Goal: Book appointment/travel/reservation

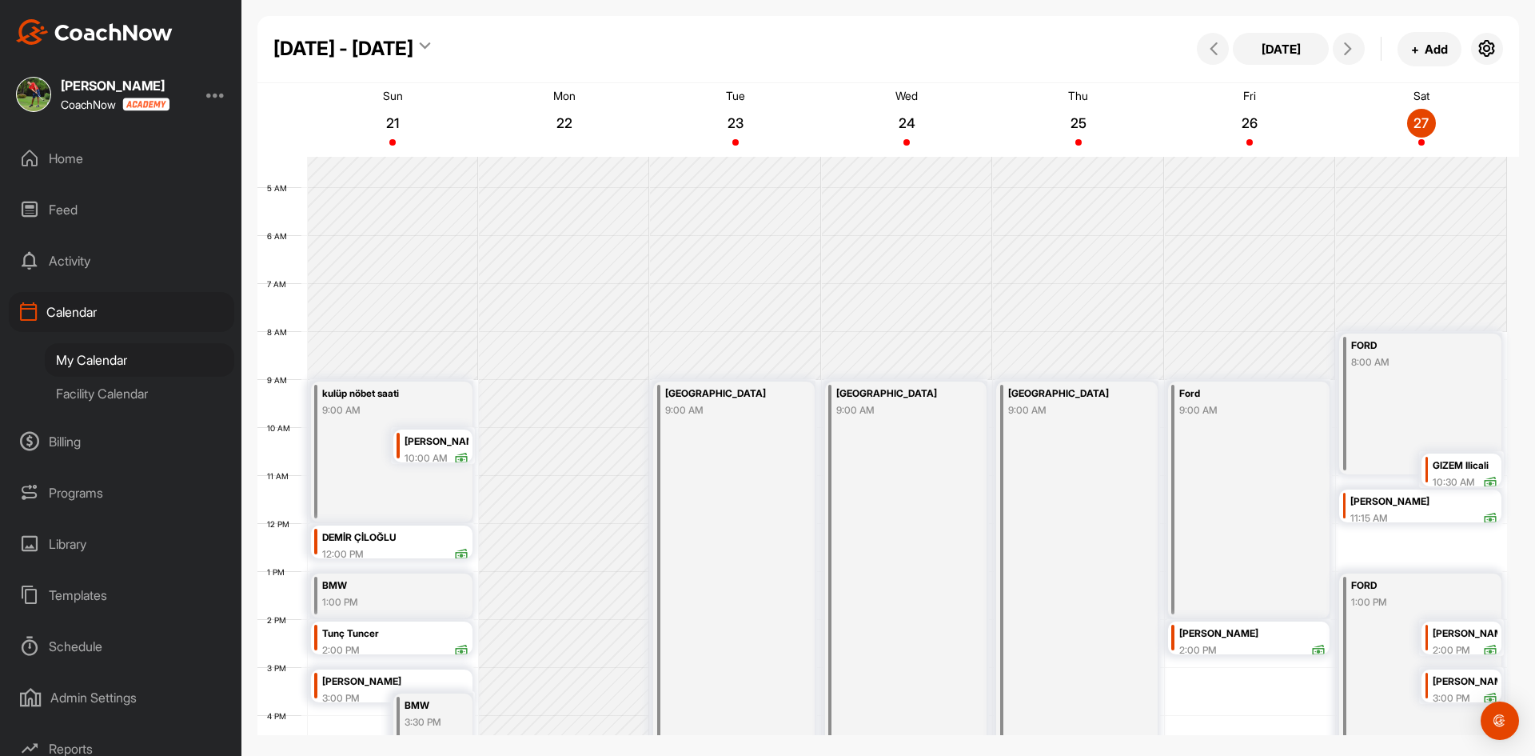
scroll to position [560, 0]
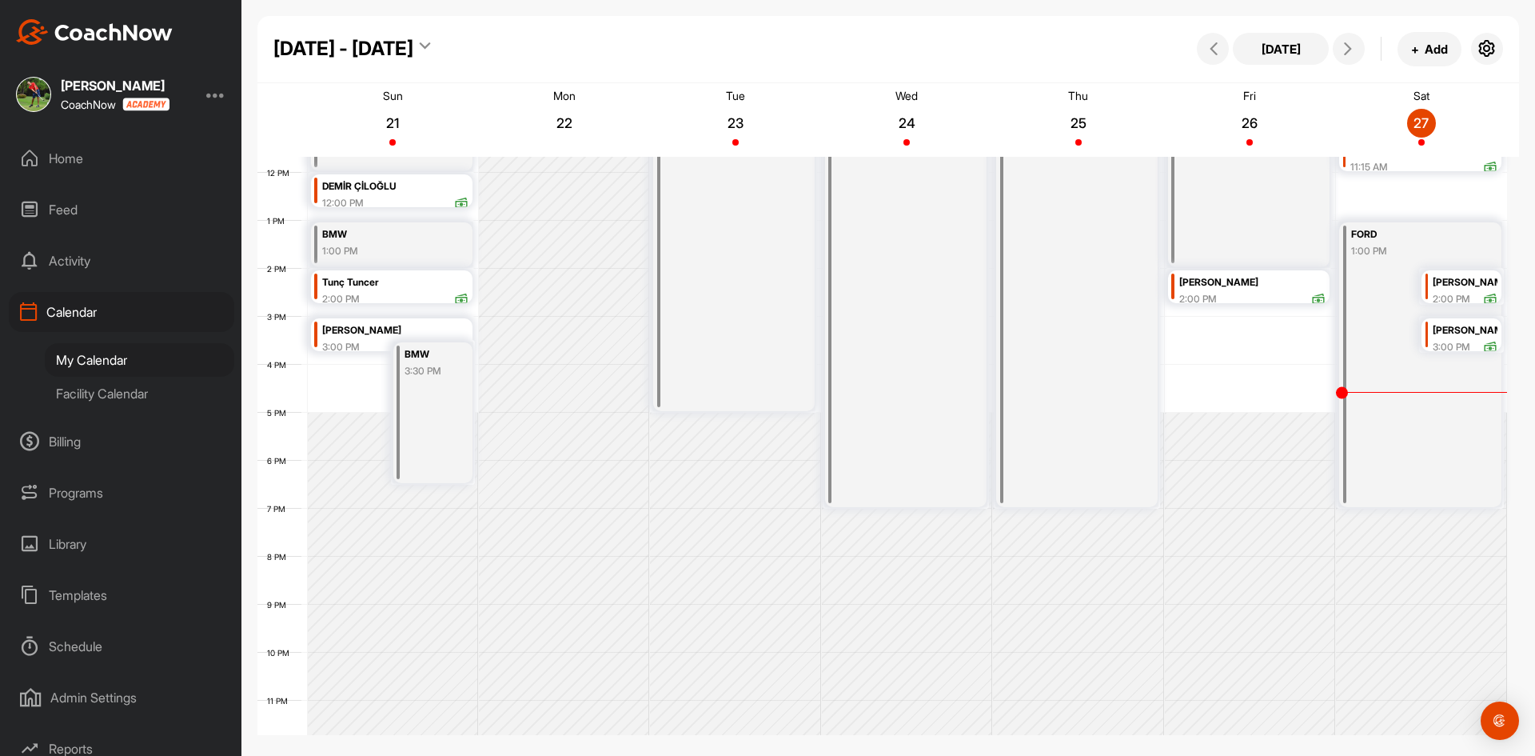
click at [134, 393] on div "Facility Calendar" at bounding box center [139, 394] width 189 height 34
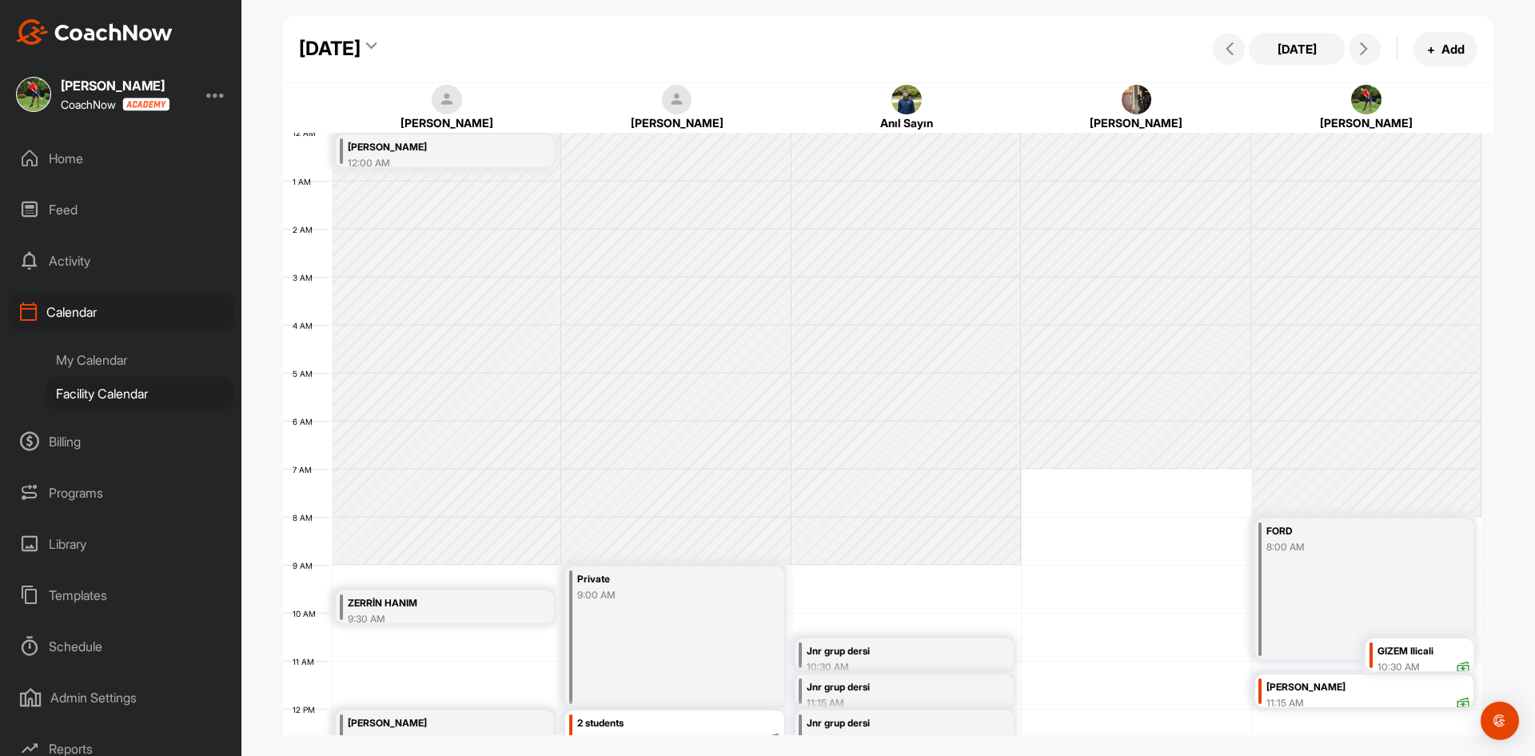
scroll to position [277, 0]
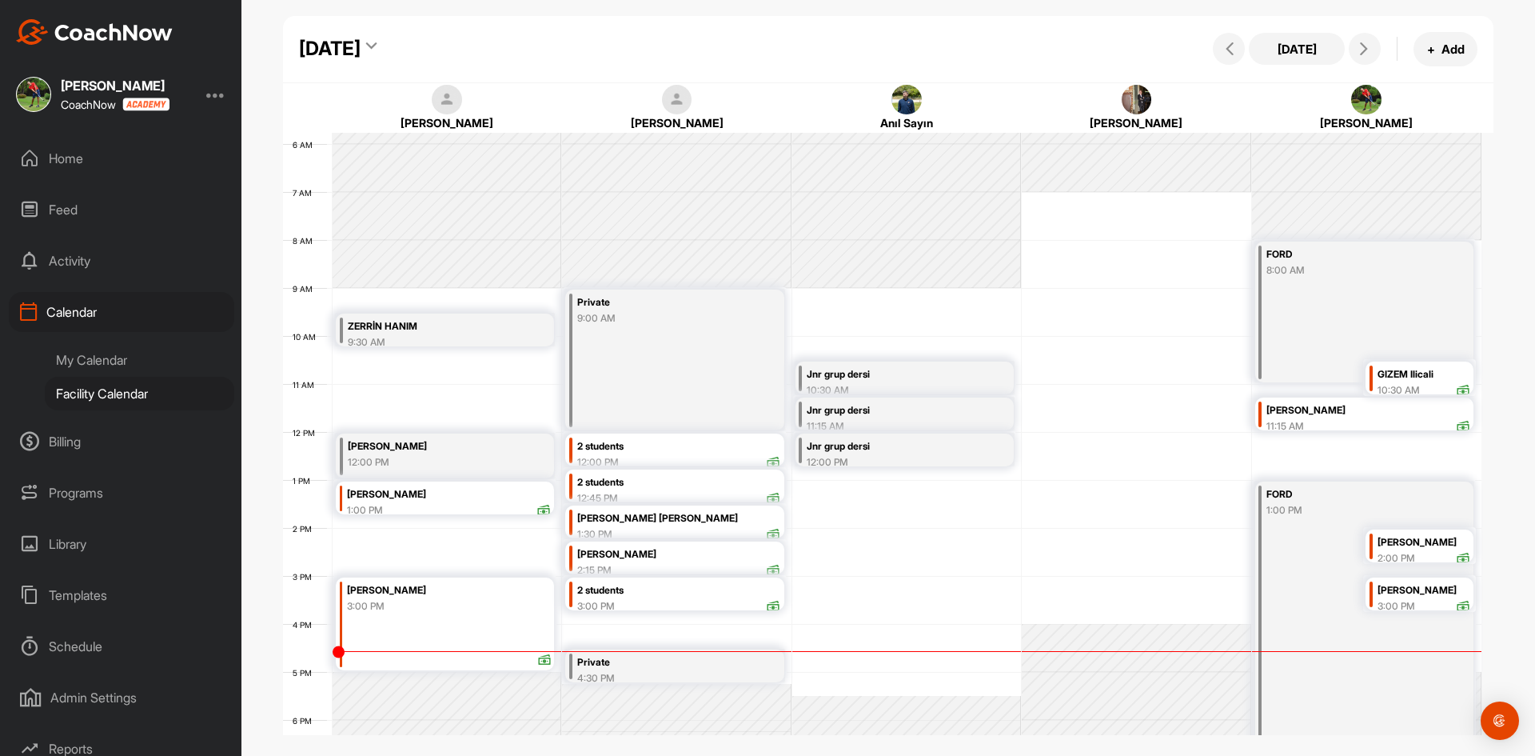
click at [626, 666] on div "Private" at bounding box center [661, 662] width 169 height 18
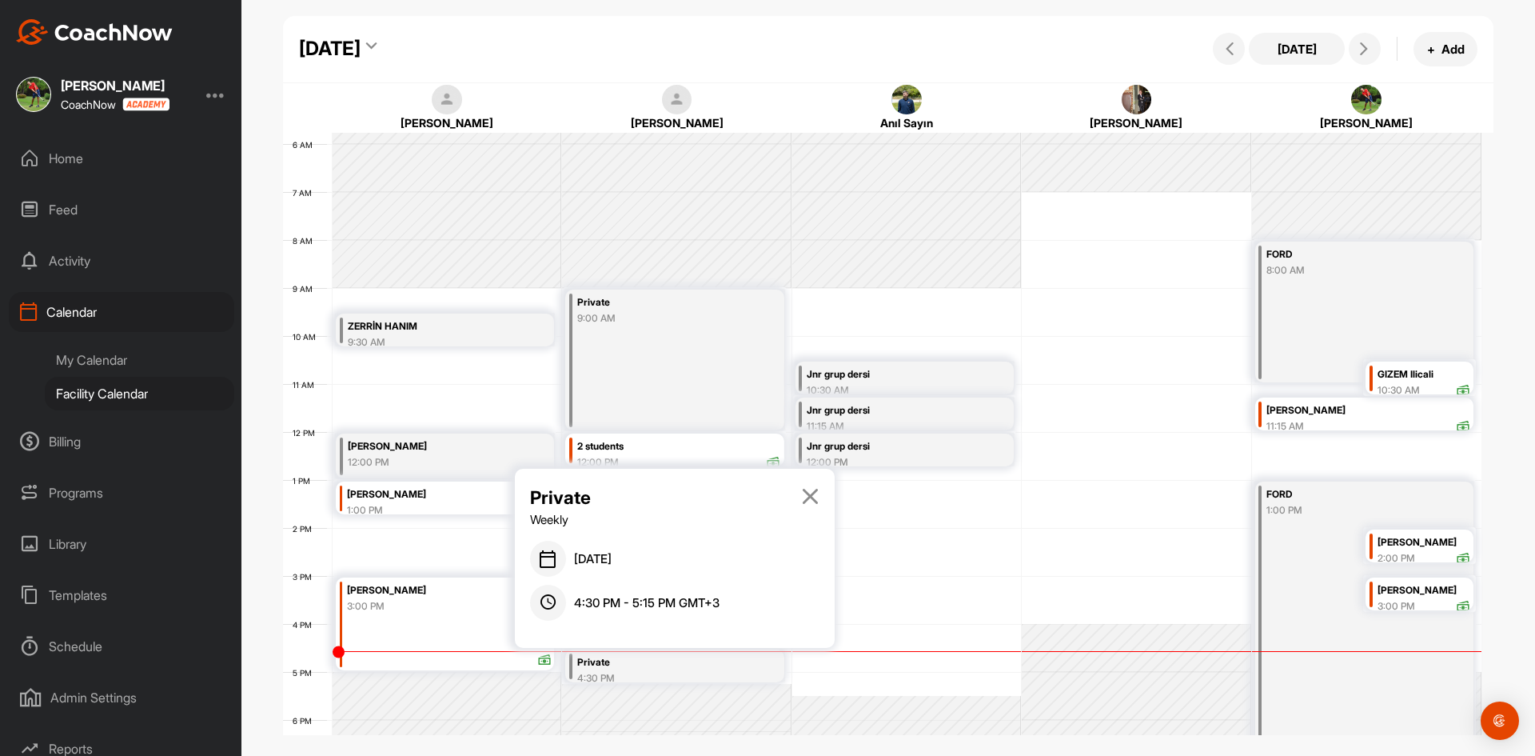
click at [812, 497] on icon at bounding box center [810, 496] width 18 height 18
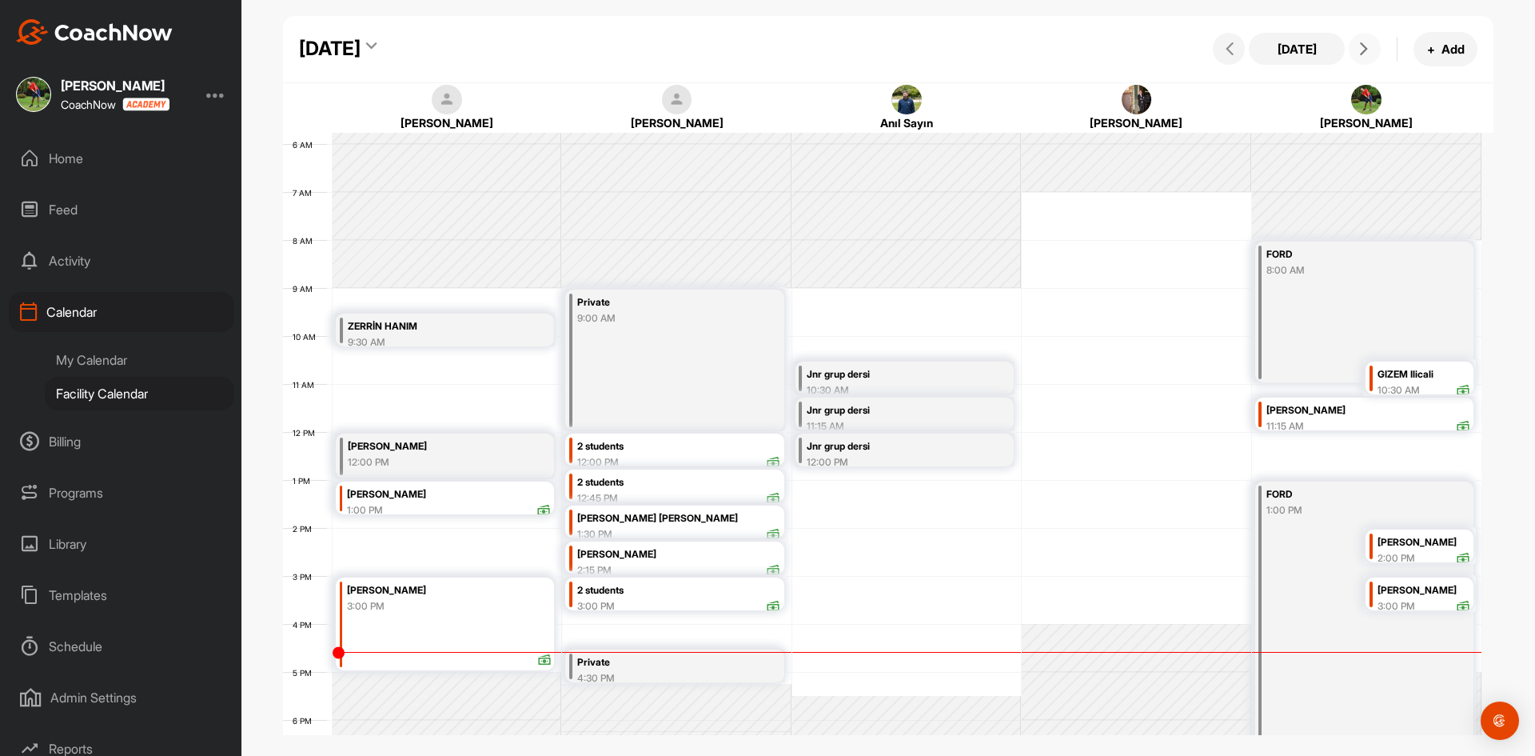
click at [1359, 59] on button at bounding box center [1365, 49] width 32 height 32
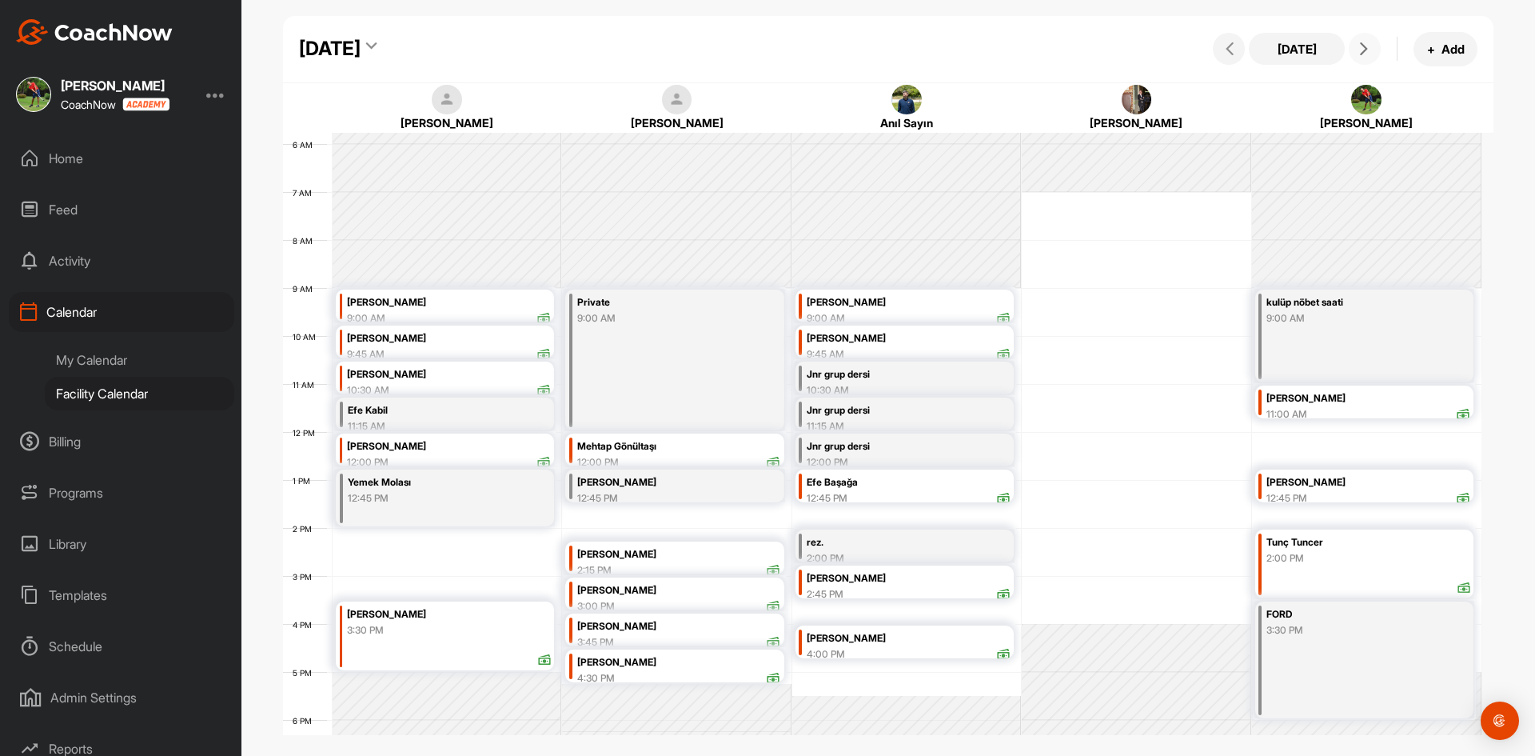
click at [870, 635] on div "[PERSON_NAME]" at bounding box center [908, 638] width 203 height 18
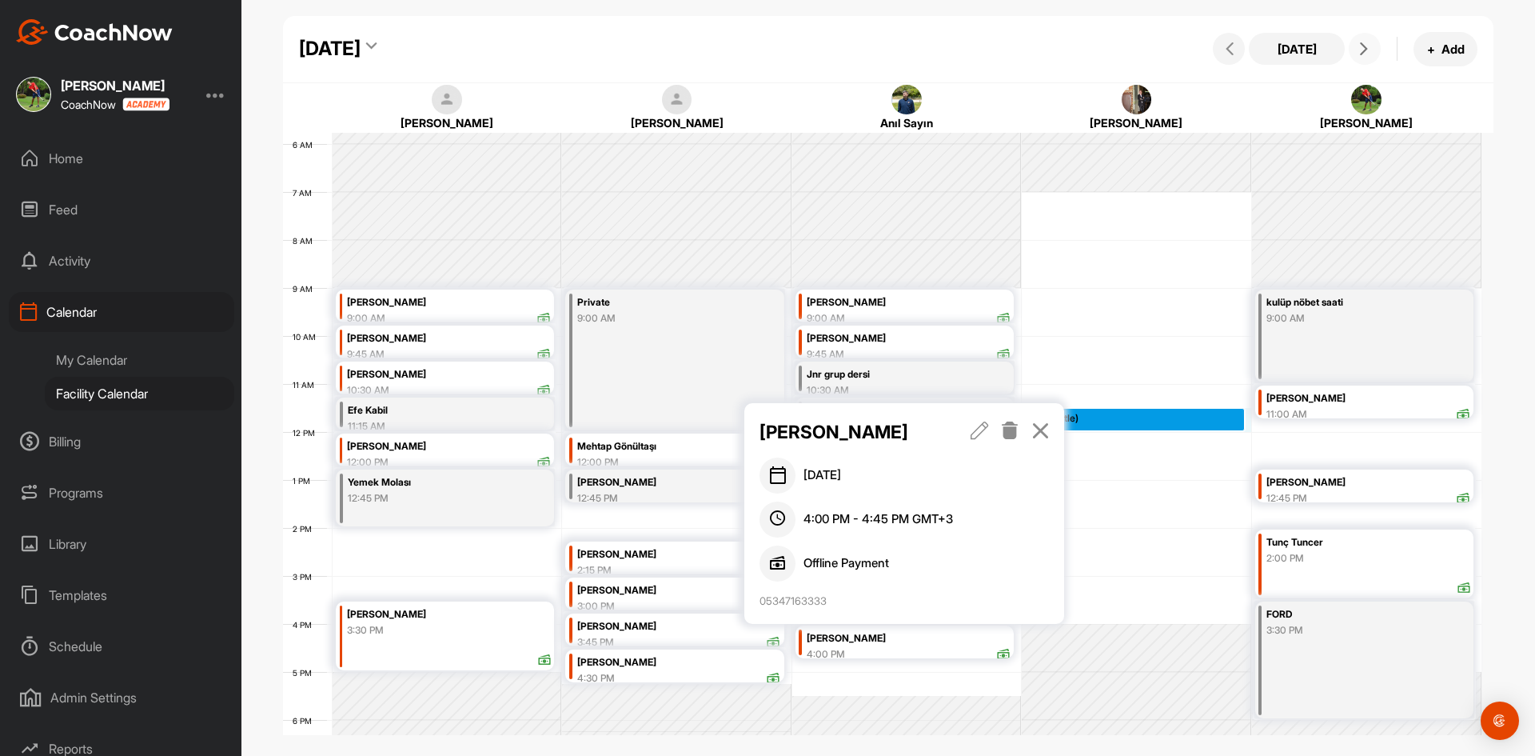
click at [1119, 425] on div "12 AM 1 AM 2 AM 3 AM 4 AM 5 AM 6 AM 7 AM 8 AM 9 AM 10 AM 11 AM 12 PM 1 PM 2 PM …" at bounding box center [882, 431] width 1198 height 1151
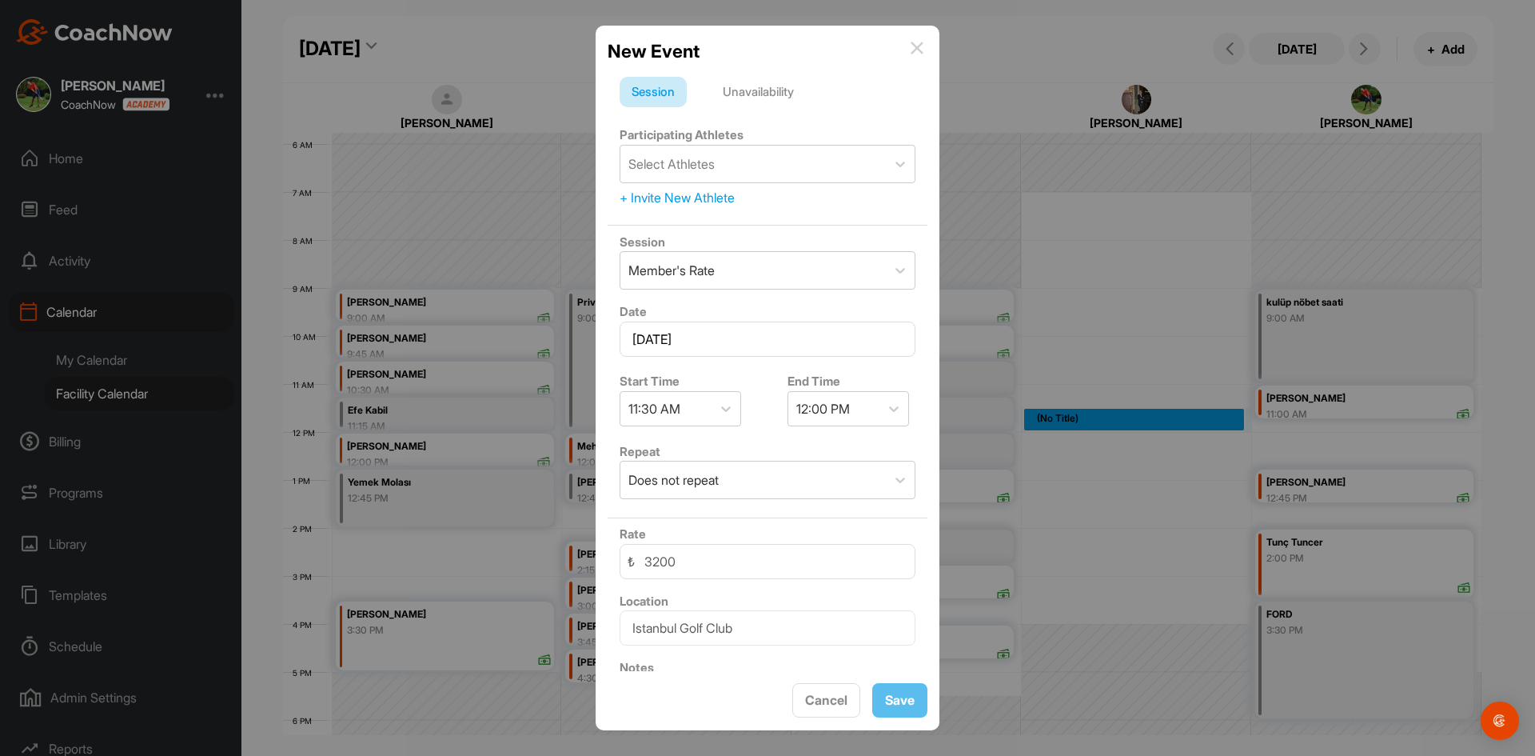
click at [915, 38] on div "New Event" at bounding box center [768, 51] width 320 height 27
click at [915, 44] on img at bounding box center [917, 48] width 13 height 13
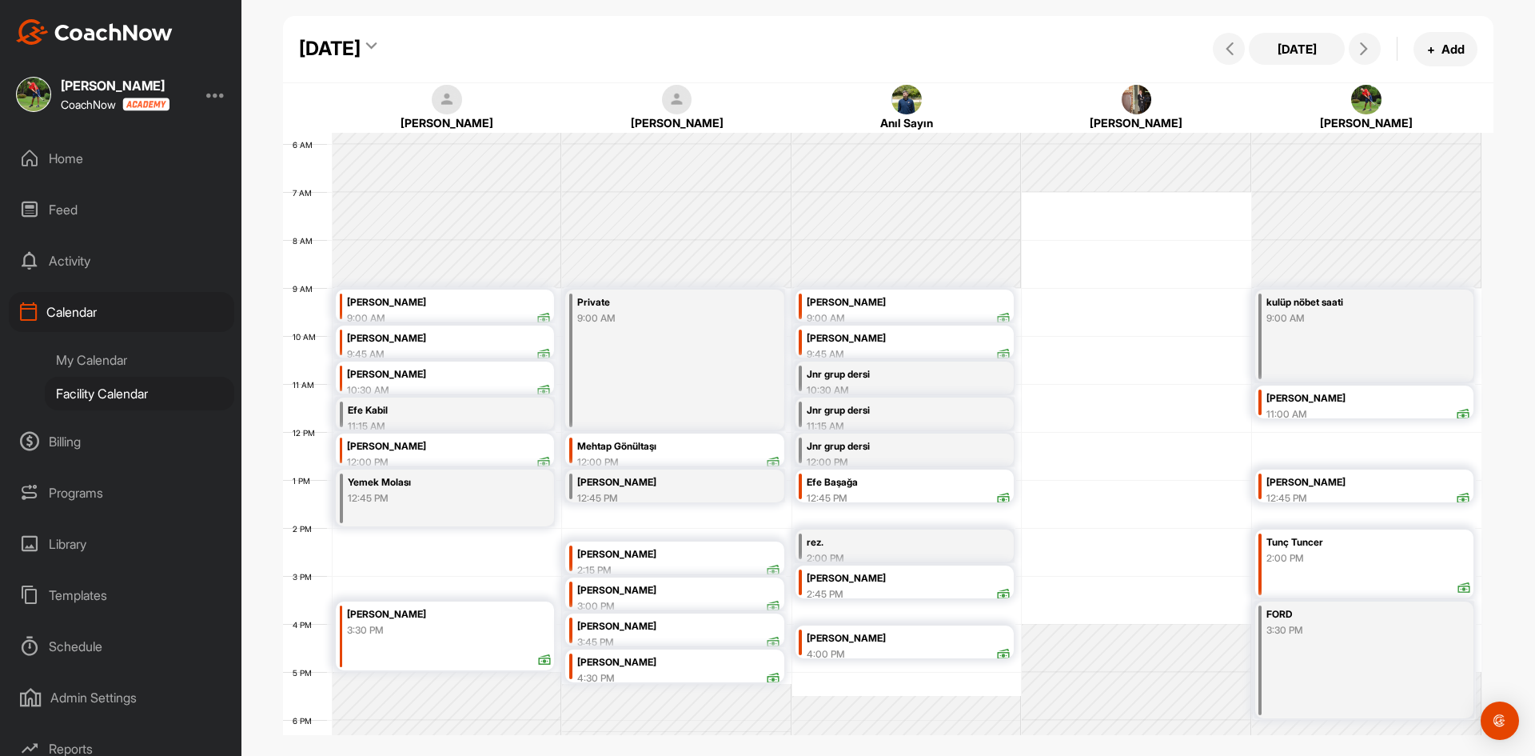
click at [871, 551] on div "2:00 PM" at bounding box center [891, 558] width 169 height 14
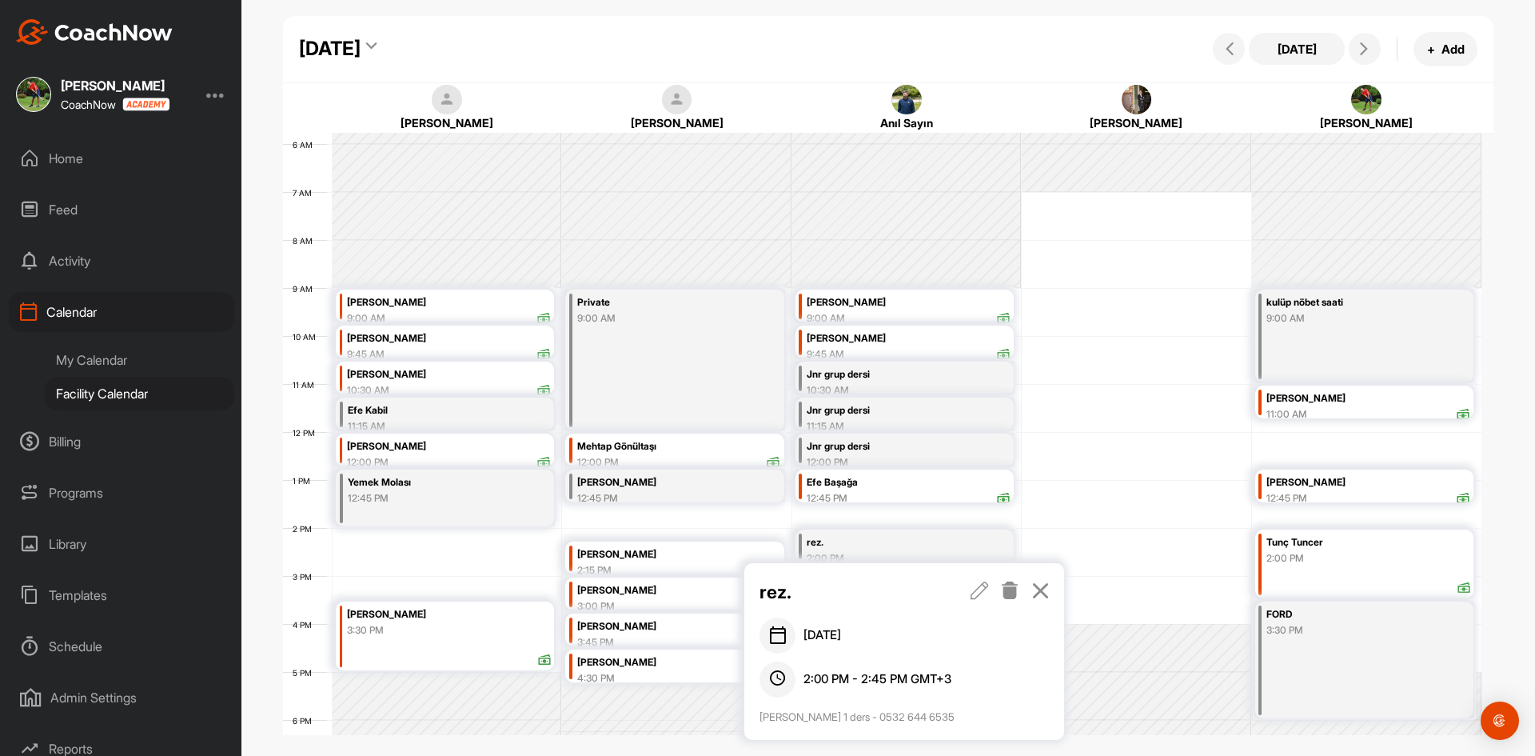
click at [863, 489] on div "Efe Başağa" at bounding box center [908, 482] width 203 height 18
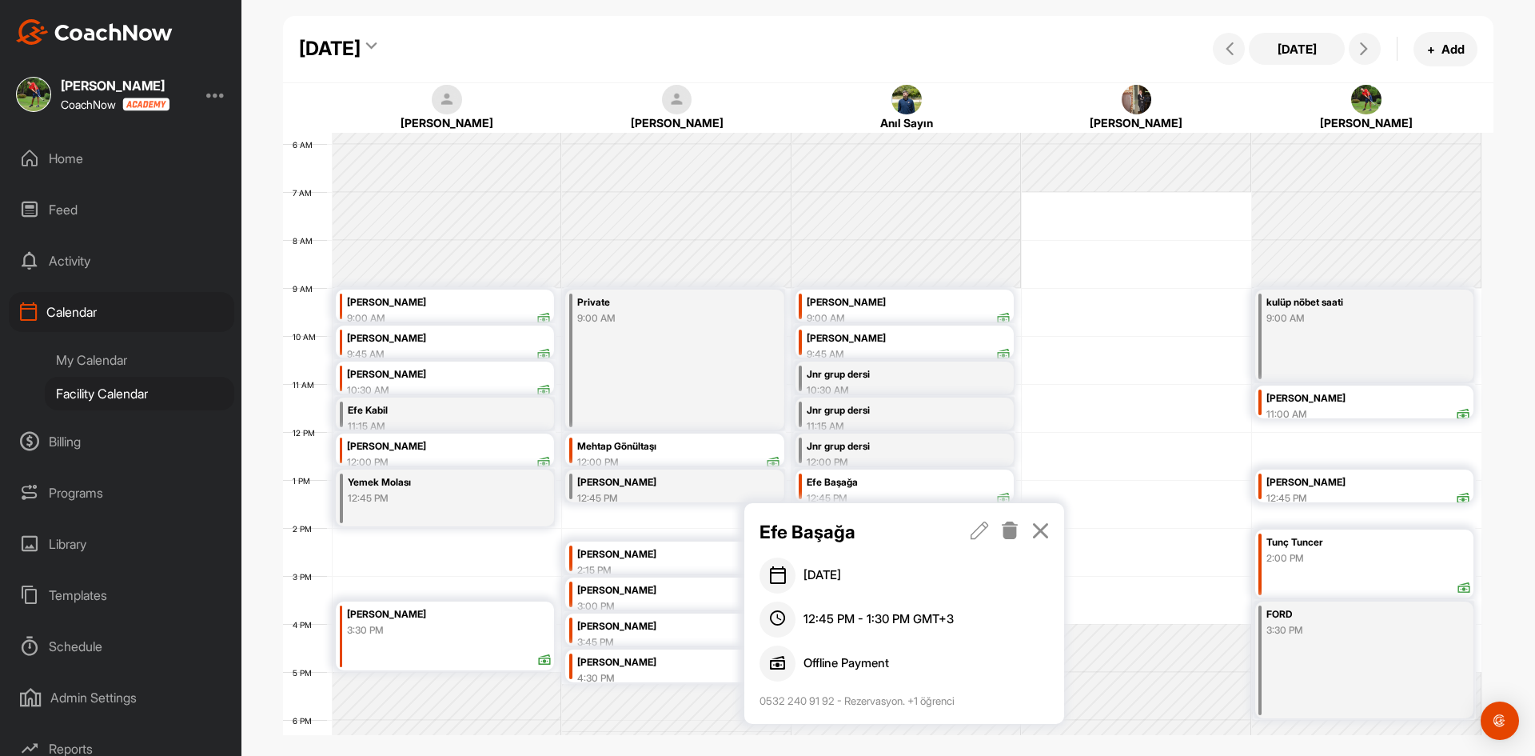
click at [1176, 430] on div "12 AM 1 AM 2 AM 3 AM 4 AM 5 AM 6 AM 7 AM 8 AM 9 AM 10 AM 11 AM 12 PM 1 PM 2 PM …" at bounding box center [882, 431] width 1198 height 1151
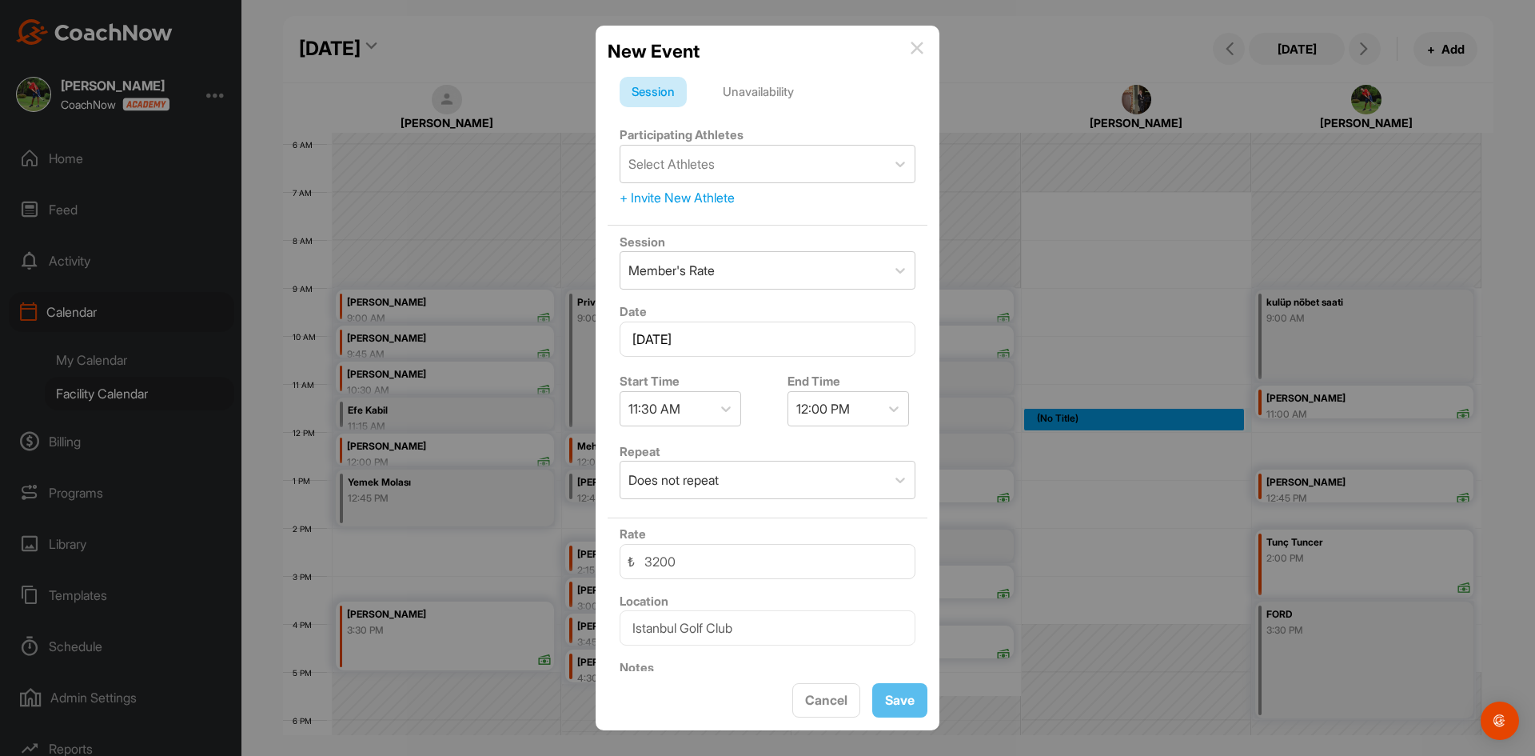
click at [922, 48] on img at bounding box center [917, 48] width 13 height 13
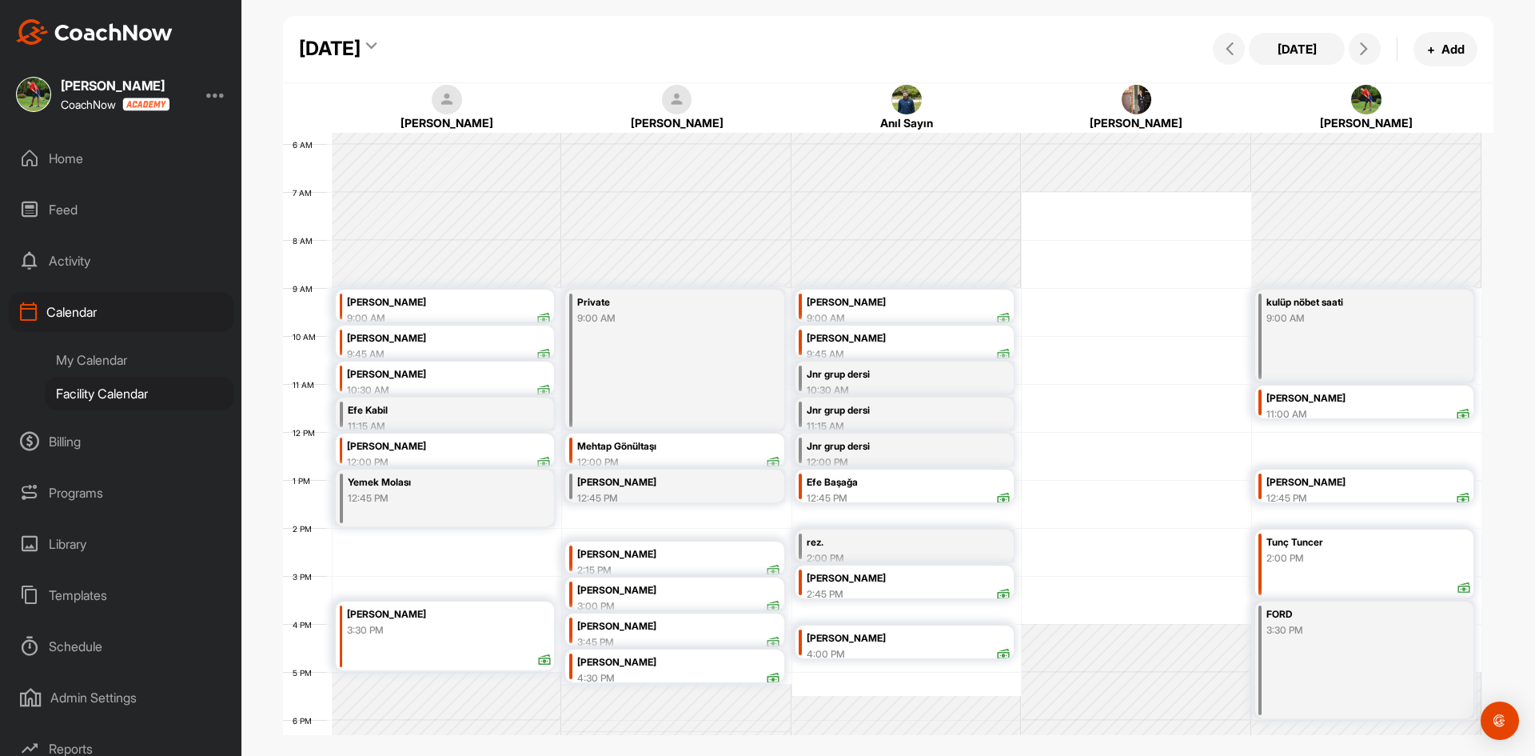
click at [918, 584] on div "[PERSON_NAME]" at bounding box center [908, 578] width 203 height 18
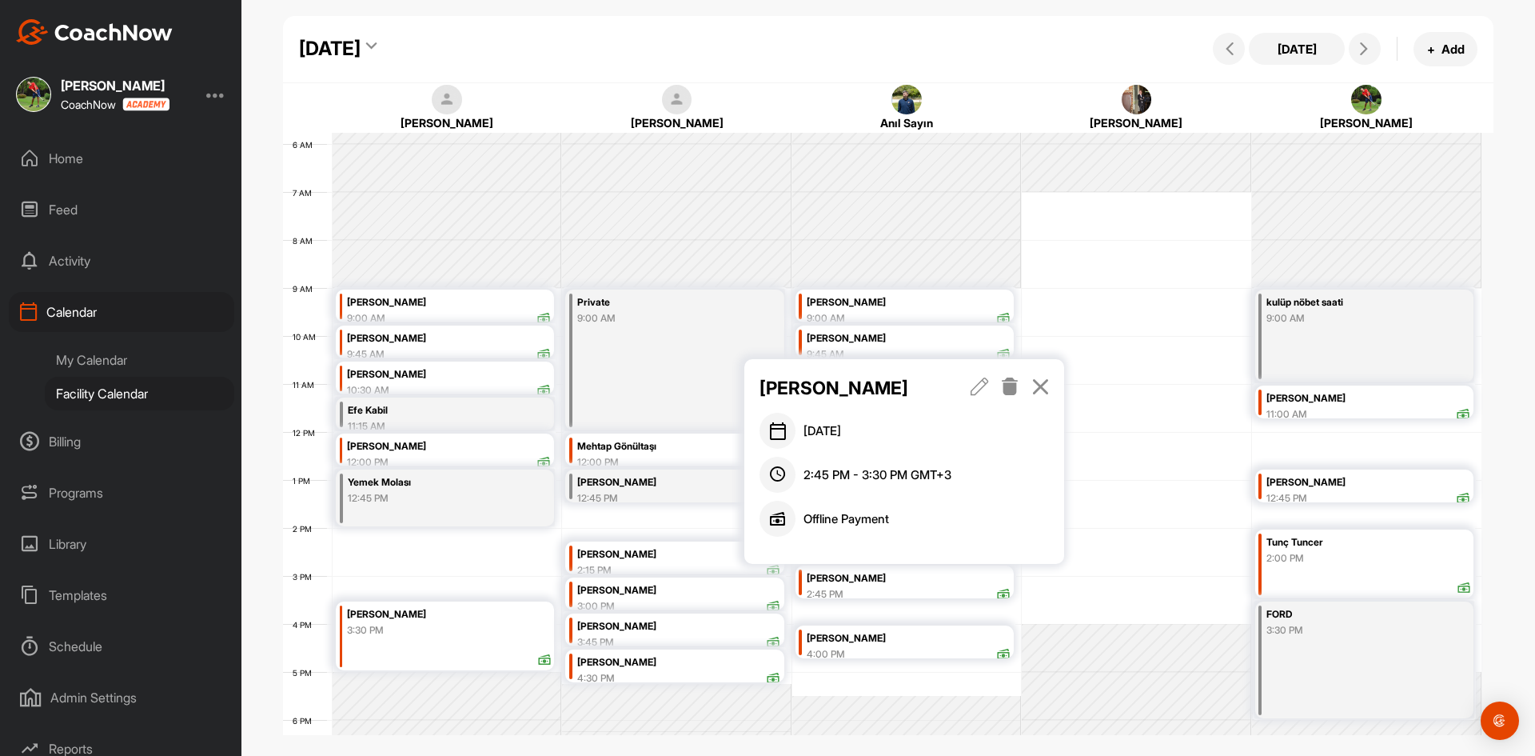
click at [883, 586] on div "[PERSON_NAME]" at bounding box center [908, 578] width 203 height 18
click at [980, 382] on icon at bounding box center [980, 386] width 18 height 18
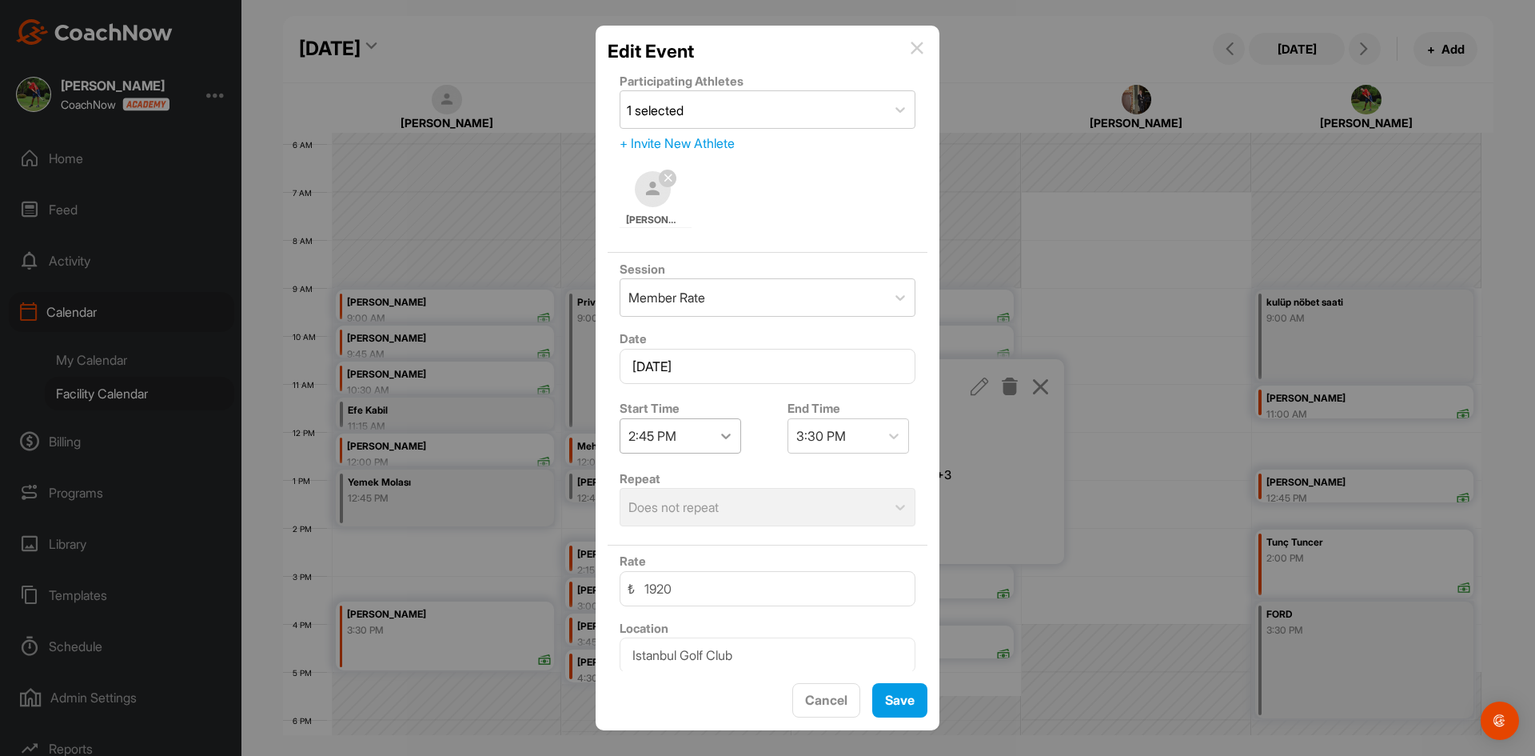
click at [724, 435] on icon at bounding box center [726, 436] width 16 height 16
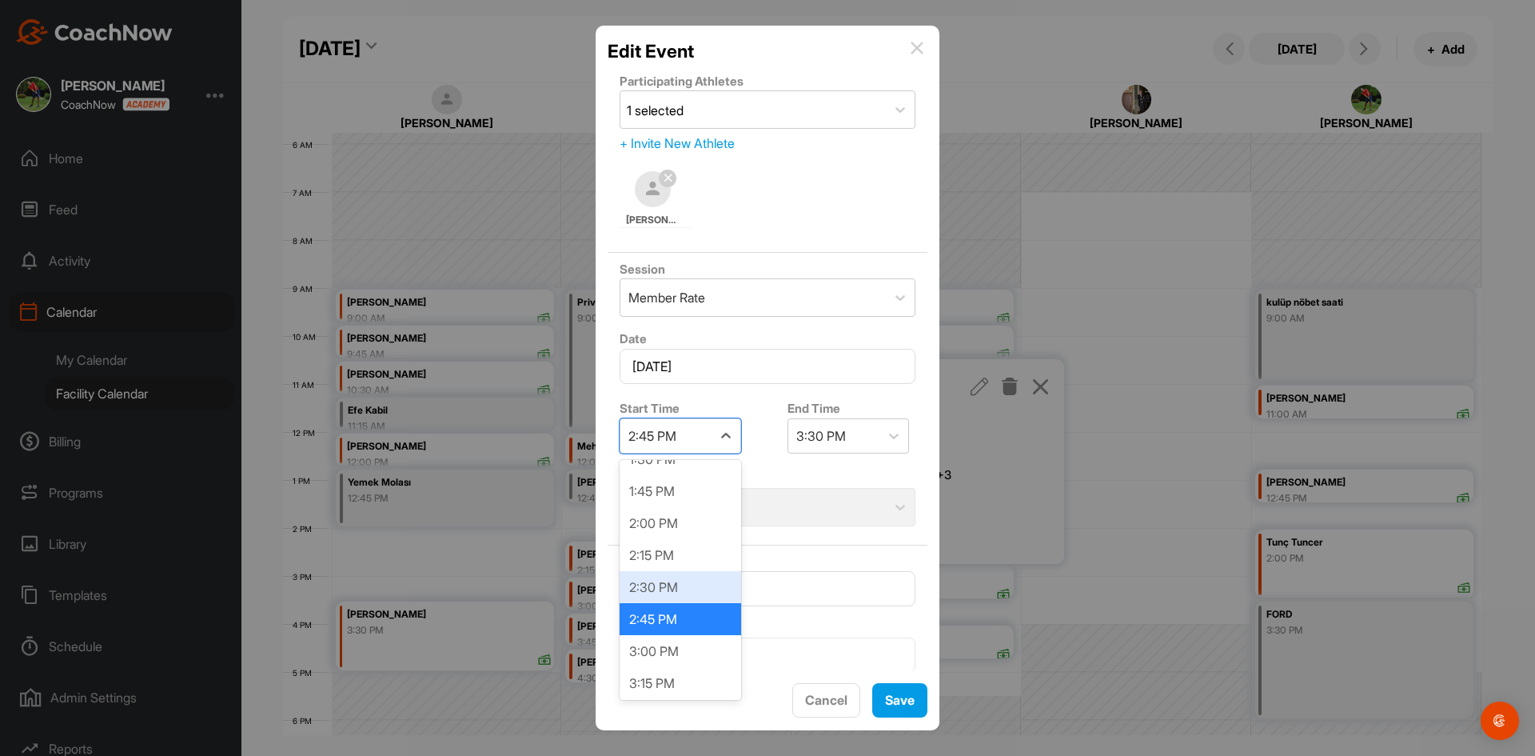
scroll to position [1773, 0]
click at [670, 631] on div "3:00 PM" at bounding box center [681, 625] width 122 height 32
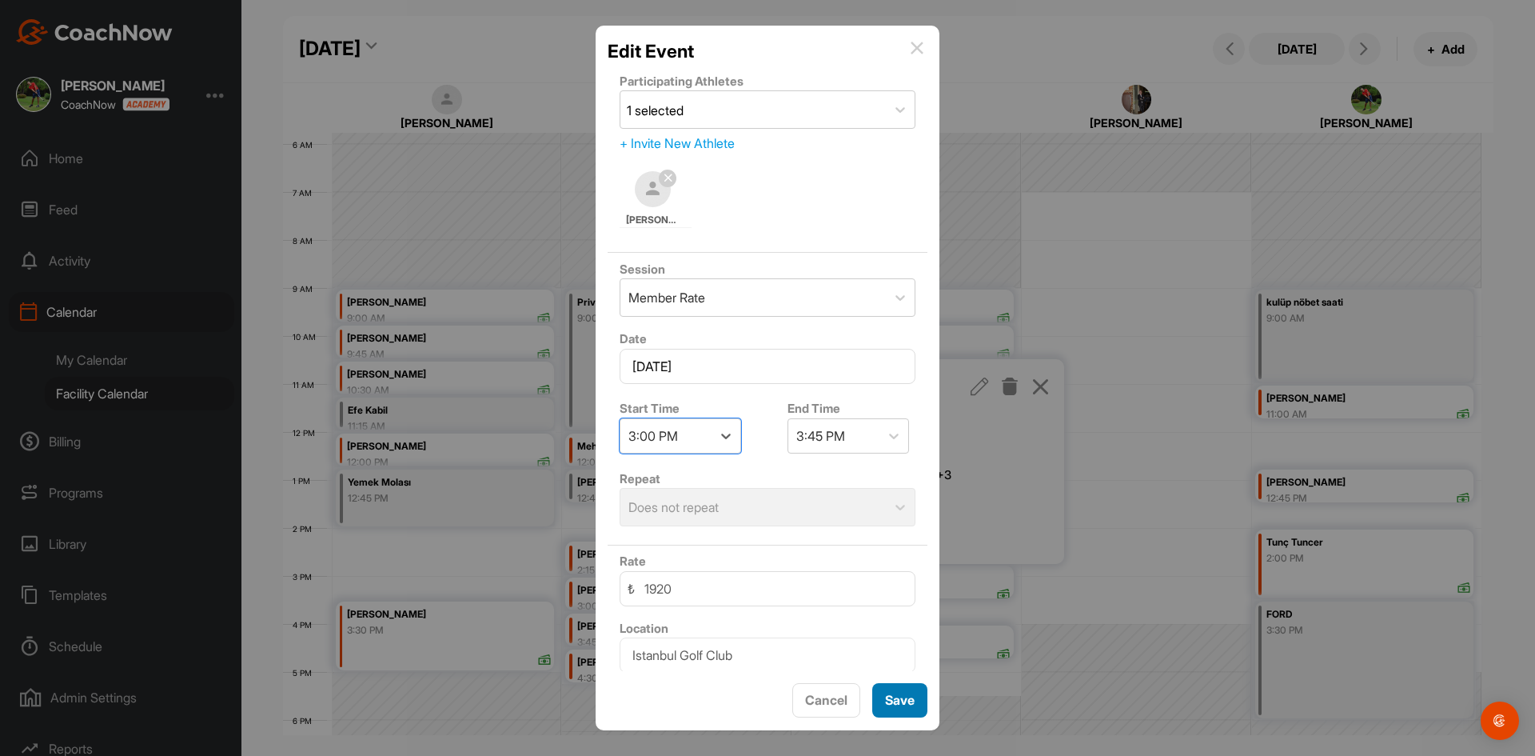
click at [912, 707] on span "Save" at bounding box center [900, 700] width 30 height 16
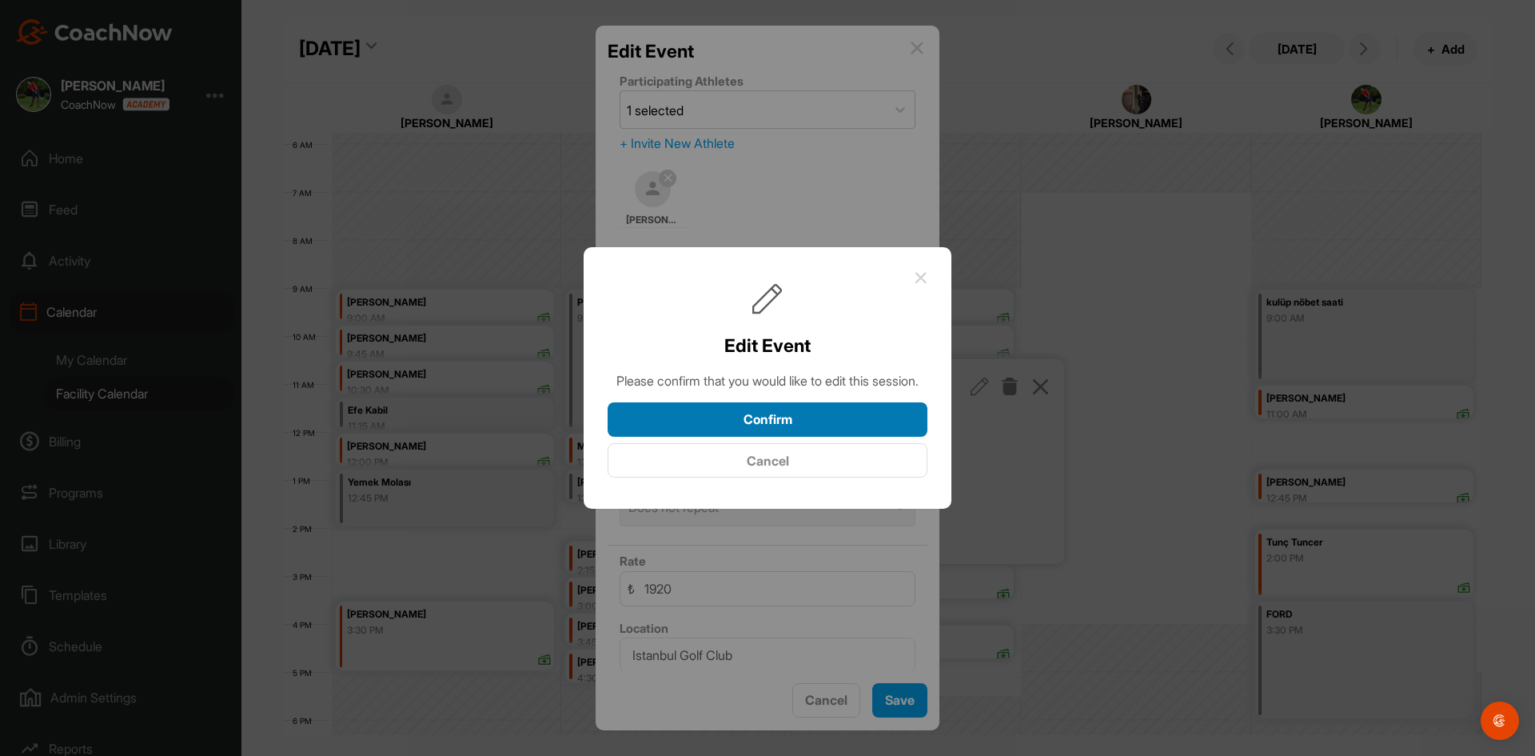
click at [799, 433] on button "Confirm" at bounding box center [768, 419] width 320 height 34
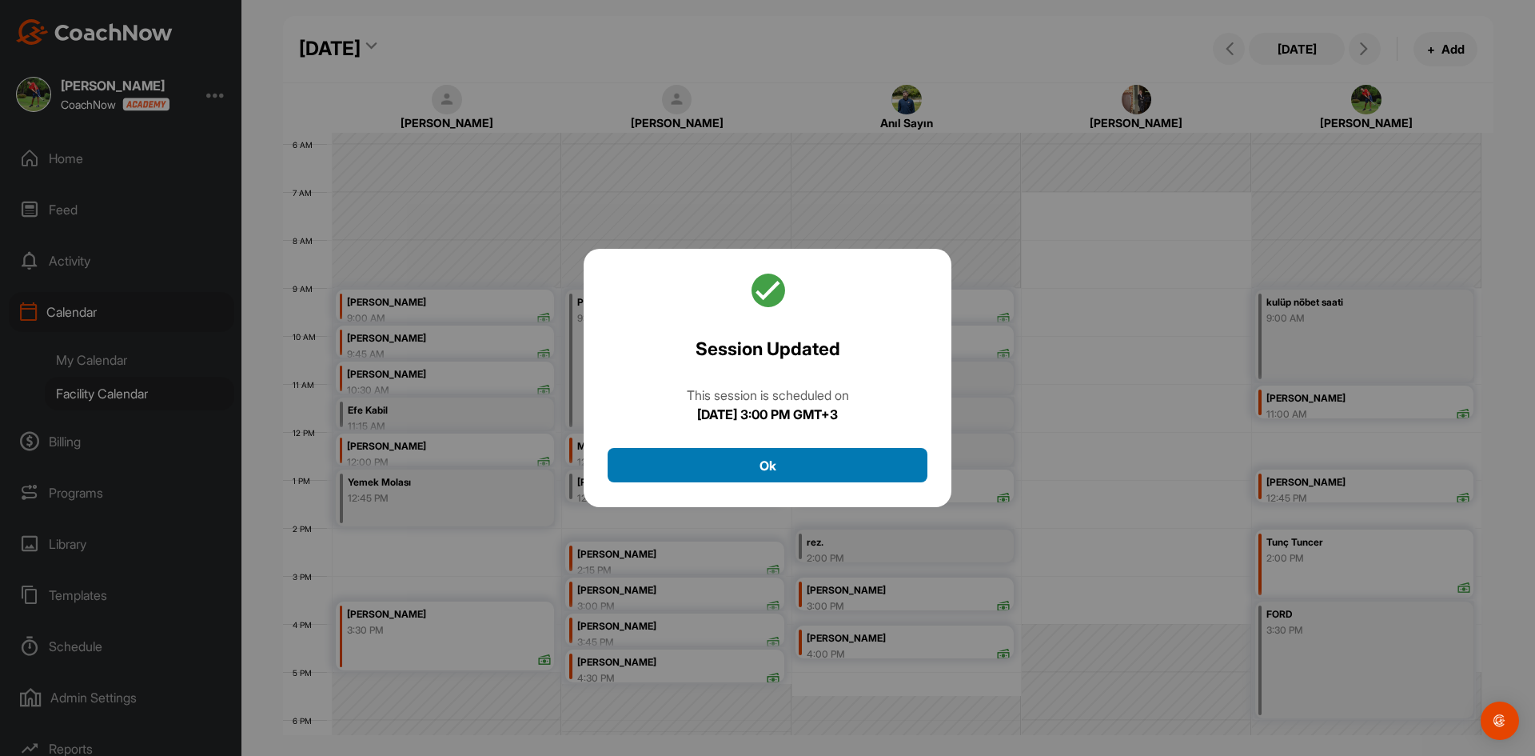
click at [793, 453] on button "Ok" at bounding box center [768, 465] width 320 height 34
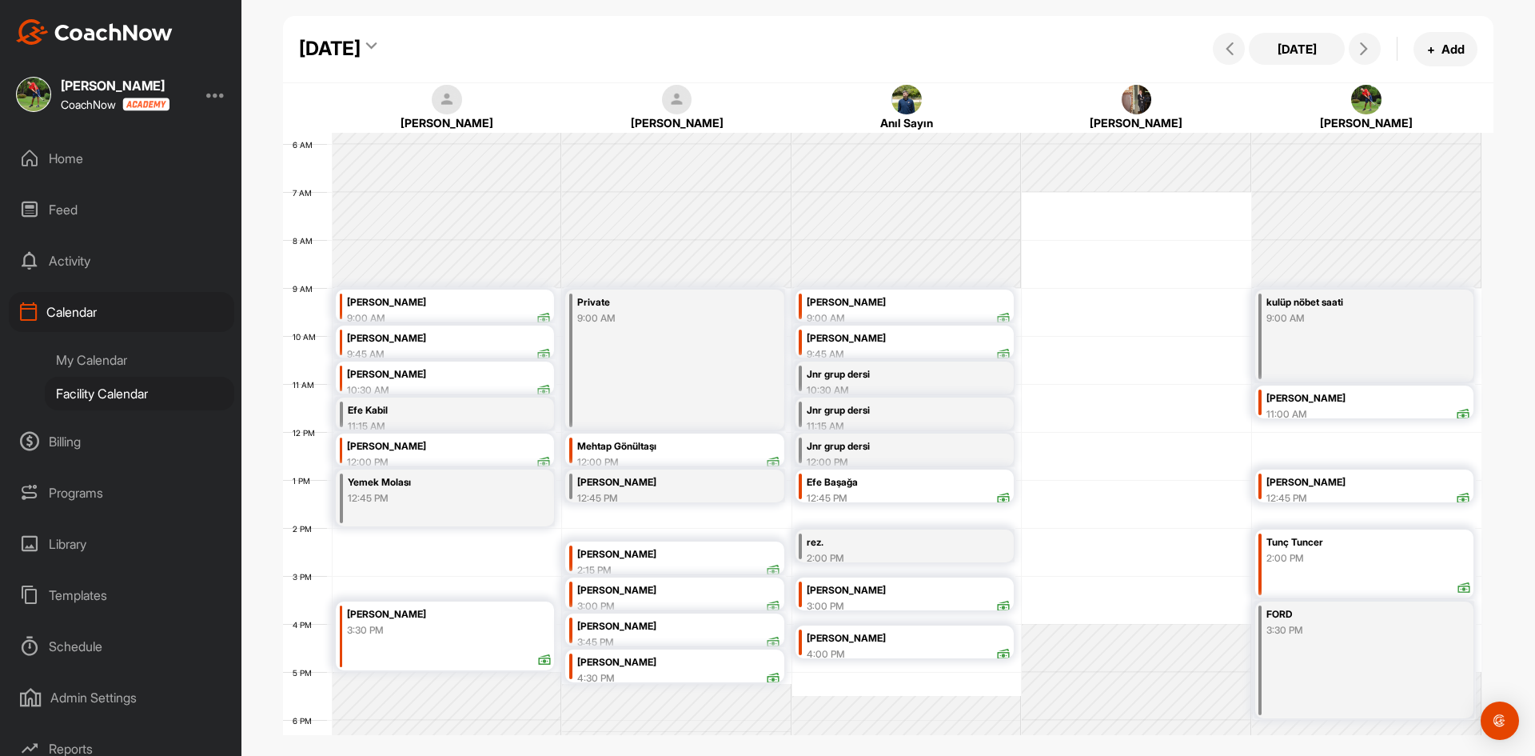
click at [883, 548] on div "rez." at bounding box center [891, 542] width 169 height 18
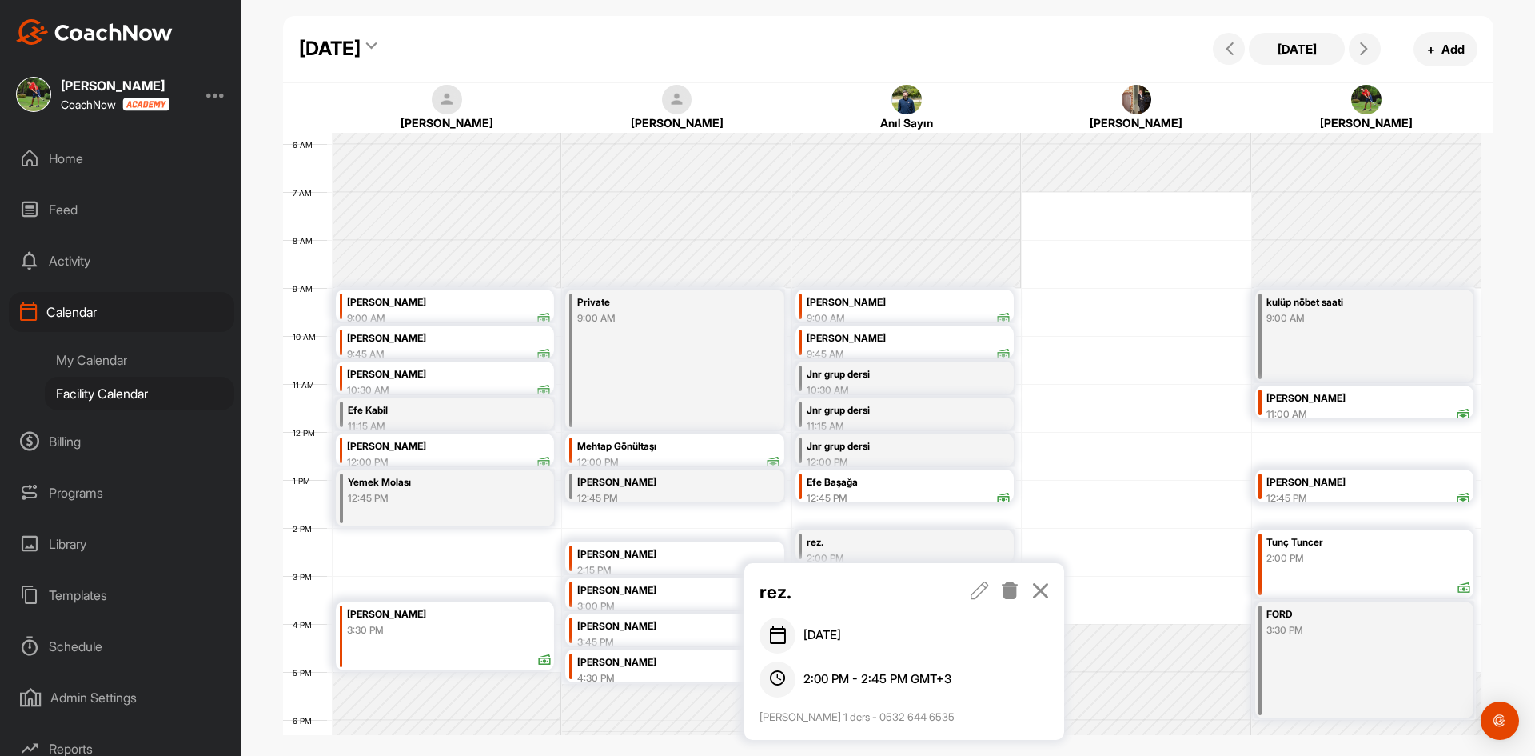
click at [1119, 528] on div "12 AM 1 AM 2 AM 3 AM 4 AM 5 AM 6 AM 7 AM 8 AM 9 AM 10 AM 11 AM 12 PM 1 PM 2 PM …" at bounding box center [882, 431] width 1198 height 1151
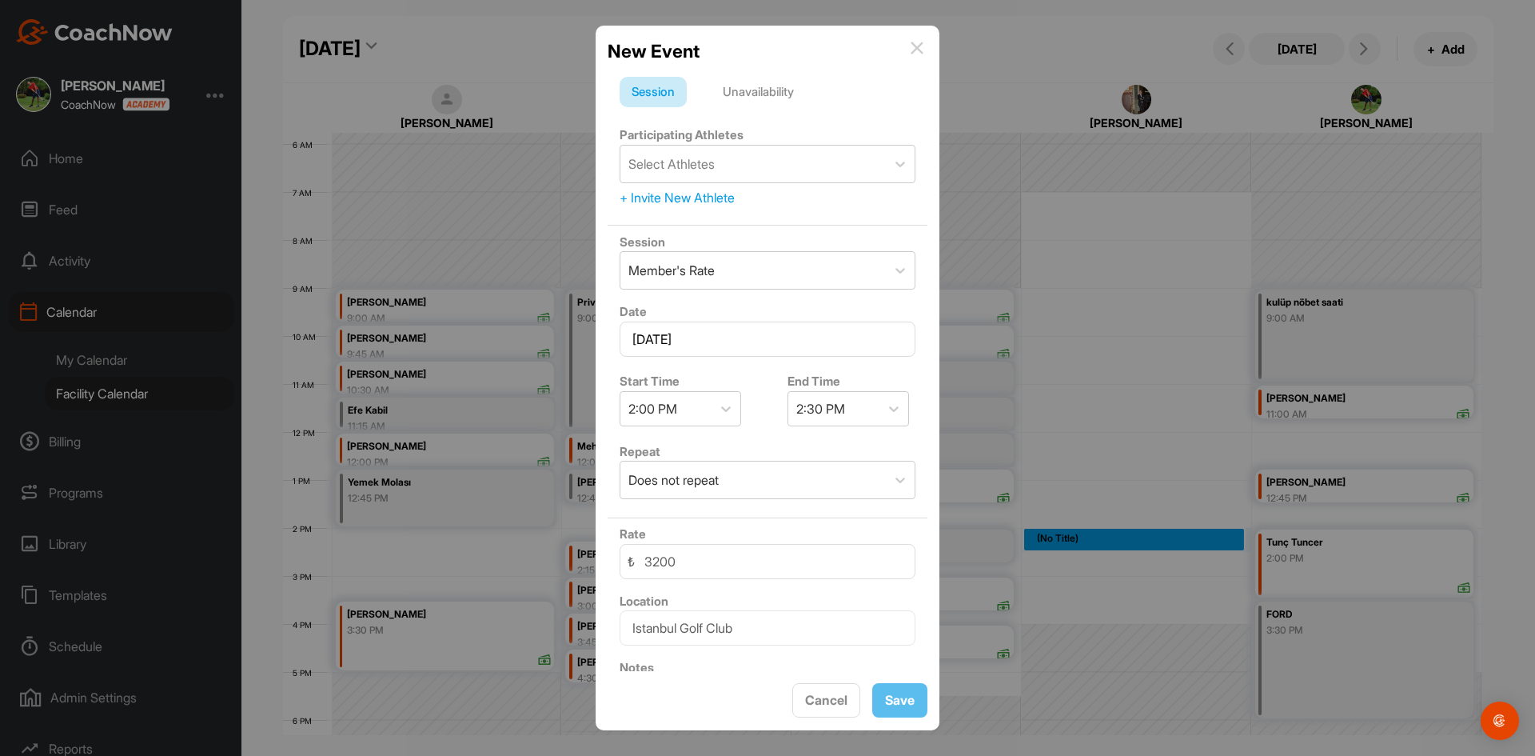
click at [919, 47] on img at bounding box center [917, 48] width 13 height 13
